Goal: Navigation & Orientation: Find specific page/section

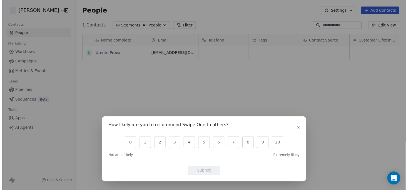
scroll to position [166, 333]
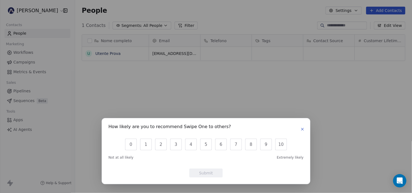
click at [304, 131] on icon "button" at bounding box center [302, 129] width 4 height 4
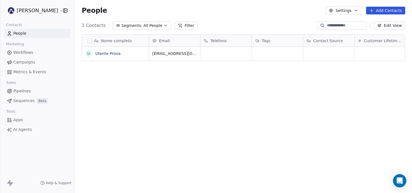
click at [38, 13] on html "[PERSON_NAME] Rosa Contacts People Marketing Workflows Campaigns Metrics & Even…" at bounding box center [206, 96] width 412 height 193
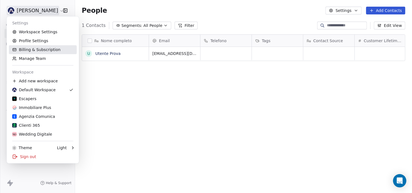
click at [38, 49] on link "Billing & Subscription" at bounding box center [43, 49] width 68 height 9
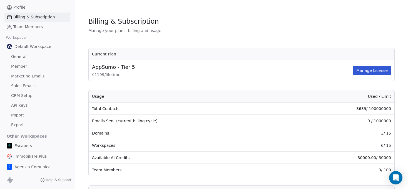
scroll to position [42, 0]
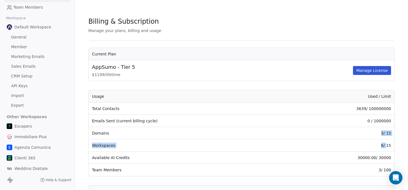
drag, startPoint x: 378, startPoint y: 128, endPoint x: 387, endPoint y: 144, distance: 18.1
click at [387, 144] on tbody "Total Contacts 3639 / 100000000 Emails Sent (current billing cycle) 0 / 1000000…" at bounding box center [242, 138] width 306 height 73
click at [387, 144] on td "6 / 15" at bounding box center [338, 145] width 111 height 12
click at [386, 143] on td "6 / 15" at bounding box center [338, 145] width 111 height 12
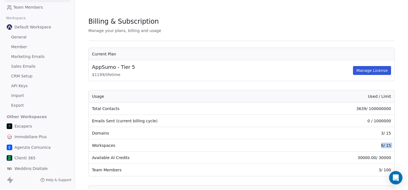
click at [386, 143] on td "6 / 15" at bounding box center [338, 145] width 111 height 12
click at [363, 141] on td "6 / 15" at bounding box center [338, 145] width 111 height 12
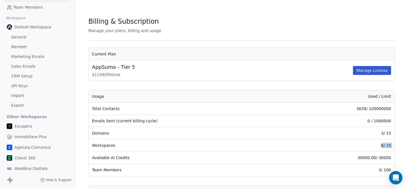
click at [339, 143] on td "6 / 15" at bounding box center [338, 145] width 111 height 12
click at [27, 167] on span "Wedding Digitale" at bounding box center [30, 168] width 33 height 6
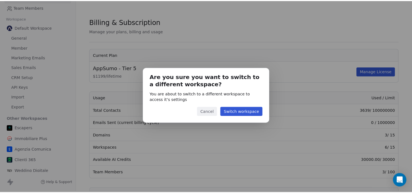
scroll to position [1, 0]
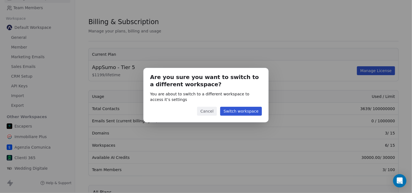
click at [243, 113] on button "Switch workspace" at bounding box center [241, 111] width 42 height 9
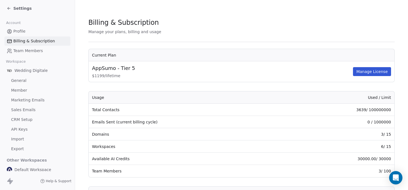
click at [9, 9] on icon at bounding box center [9, 8] width 4 height 4
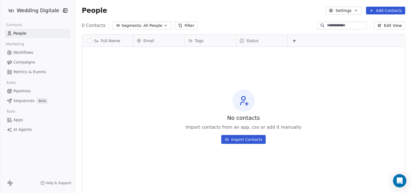
scroll to position [166, 333]
click at [42, 11] on html "Wedding Digitale Contacts People Marketing Workflows Campaigns Metrics & Events…" at bounding box center [206, 96] width 412 height 193
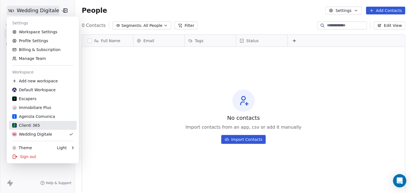
click at [33, 126] on div "Clienti 365" at bounding box center [26, 126] width 28 height 6
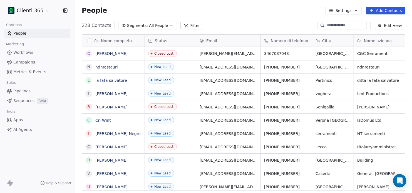
scroll to position [166, 333]
click at [22, 88] on span "Pipelines" at bounding box center [21, 91] width 17 height 6
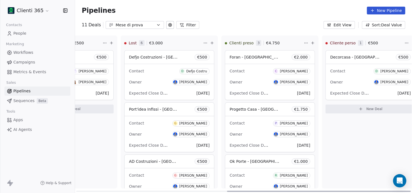
scroll to position [0, 277]
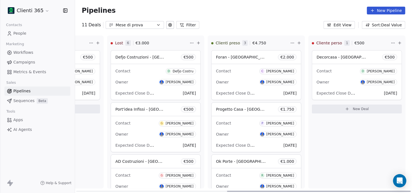
drag, startPoint x: 195, startPoint y: 191, endPoint x: 379, endPoint y: 197, distance: 184.9
click at [379, 192] on div at bounding box center [319, 191] width 184 height 1
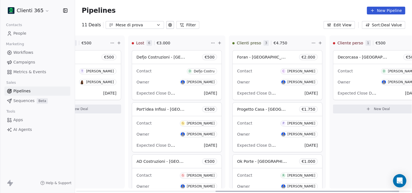
drag, startPoint x: 322, startPoint y: 191, endPoint x: 310, endPoint y: 193, distance: 11.8
click at [310, 192] on div at bounding box center [307, 191] width 184 height 1
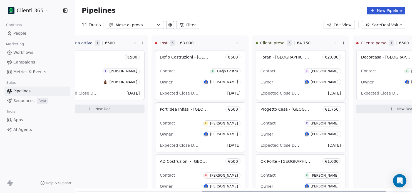
scroll to position [0, 233]
drag, startPoint x: 245, startPoint y: 191, endPoint x: 233, endPoint y: 189, distance: 12.5
click at [233, 191] on div at bounding box center [295, 191] width 184 height 1
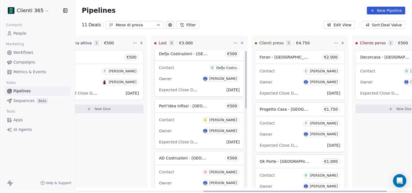
scroll to position [0, 0]
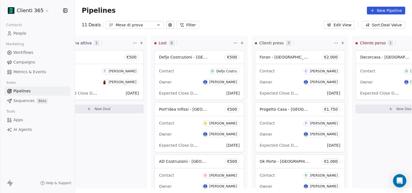
click at [216, 8] on div "Pipelines New Pipeline" at bounding box center [243, 11] width 323 height 8
click at [65, 11] on icon "button" at bounding box center [66, 11] width 6 height 6
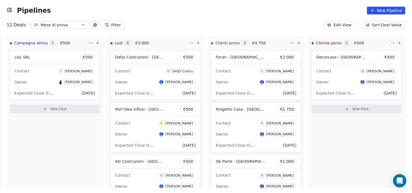
scroll to position [0, 201]
click at [9, 11] on icon "button" at bounding box center [10, 10] width 6 height 6
